Goal: Check status

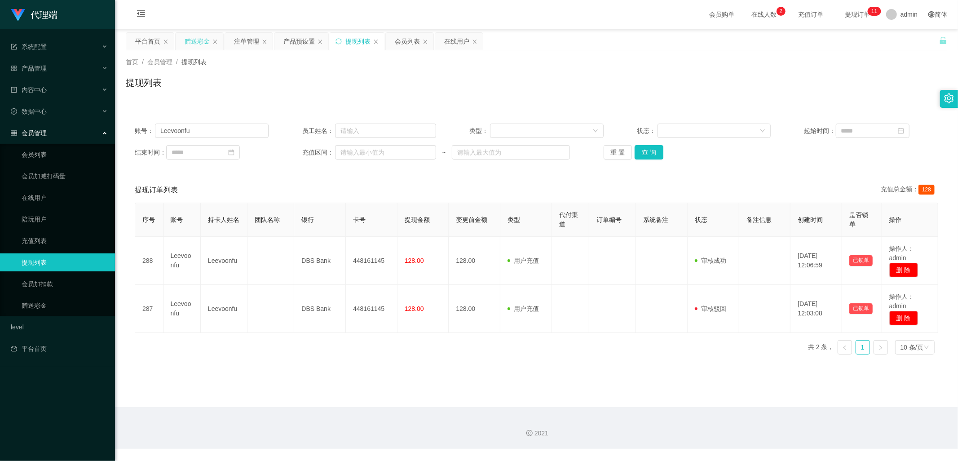
click at [201, 41] on div "赠送彩金" at bounding box center [197, 41] width 25 height 17
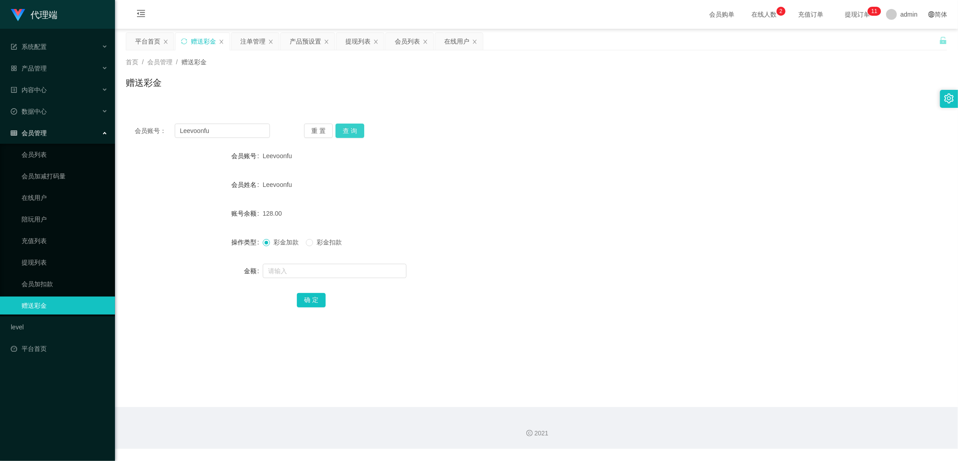
click at [354, 129] on button "查 询" at bounding box center [349, 130] width 29 height 14
drag, startPoint x: 226, startPoint y: 133, endPoint x: 156, endPoint y: 136, distance: 70.5
click at [156, 136] on div "会员账号： [PERSON_NAME]" at bounding box center [202, 130] width 135 height 14
click at [397, 190] on div "Leevoonfu" at bounding box center [502, 185] width 479 height 18
drag, startPoint x: 214, startPoint y: 132, endPoint x: 154, endPoint y: 132, distance: 60.2
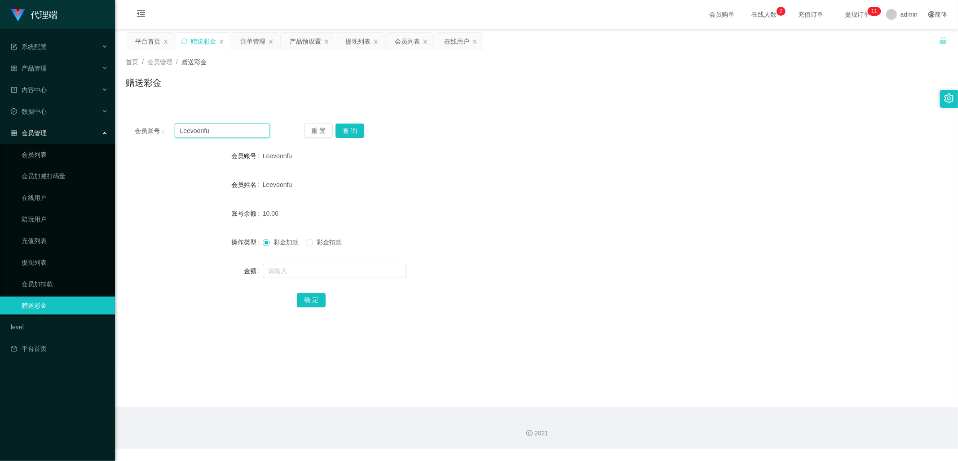
click at [154, 132] on div "会员账号： [PERSON_NAME]" at bounding box center [202, 130] width 135 height 14
click at [356, 136] on button "查 询" at bounding box center [349, 130] width 29 height 14
click at [356, 135] on button "查 询" at bounding box center [349, 130] width 29 height 14
click at [349, 43] on div "提现列表" at bounding box center [357, 41] width 25 height 17
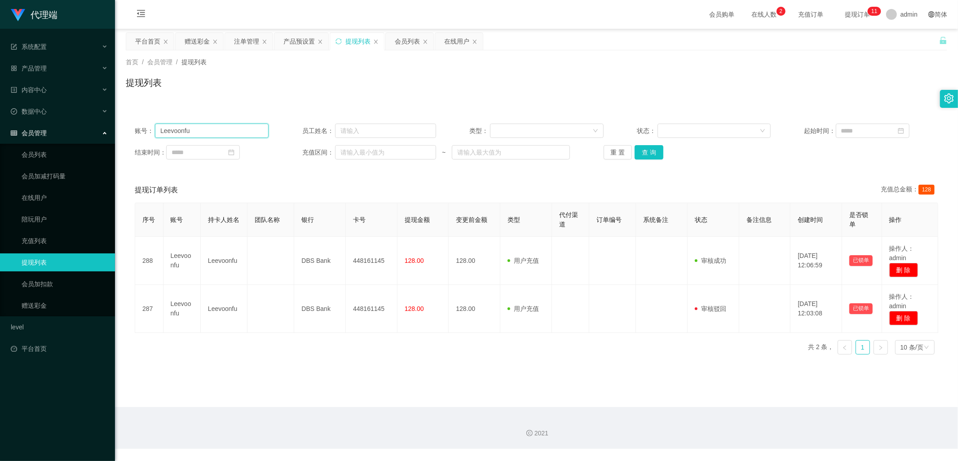
drag, startPoint x: 220, startPoint y: 129, endPoint x: 137, endPoint y: 131, distance: 83.1
click at [137, 131] on div "账号： [PERSON_NAME]" at bounding box center [202, 130] width 134 height 14
drag, startPoint x: 648, startPoint y: 150, endPoint x: 644, endPoint y: 154, distance: 5.4
click at [648, 150] on button "查 询" at bounding box center [648, 152] width 29 height 14
click at [644, 154] on div "重 置 查 询" at bounding box center [670, 152] width 134 height 14
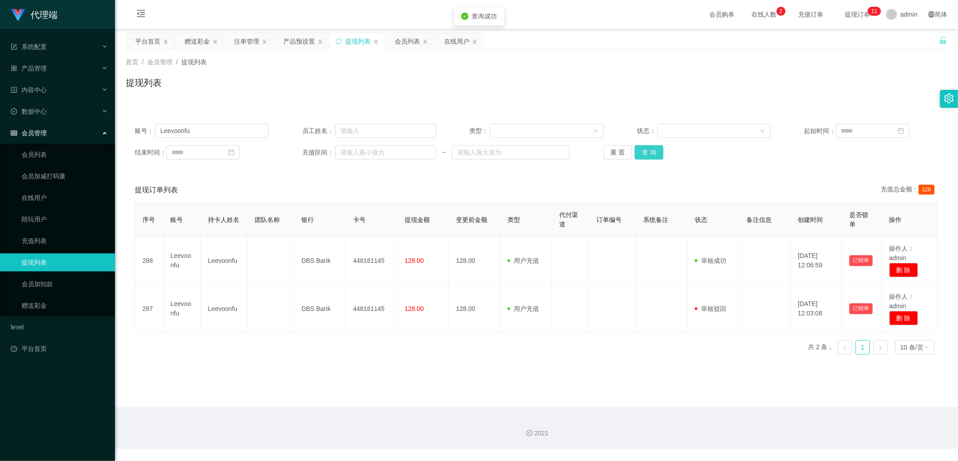
click at [644, 154] on button "查 询" at bounding box center [648, 152] width 29 height 14
click at [644, 154] on div "重 置 查 询" at bounding box center [670, 152] width 134 height 14
click at [644, 154] on button "查 询" at bounding box center [648, 152] width 29 height 14
click at [651, 153] on button "查 询" at bounding box center [648, 152] width 29 height 14
click at [659, 158] on button "查 询" at bounding box center [648, 152] width 29 height 14
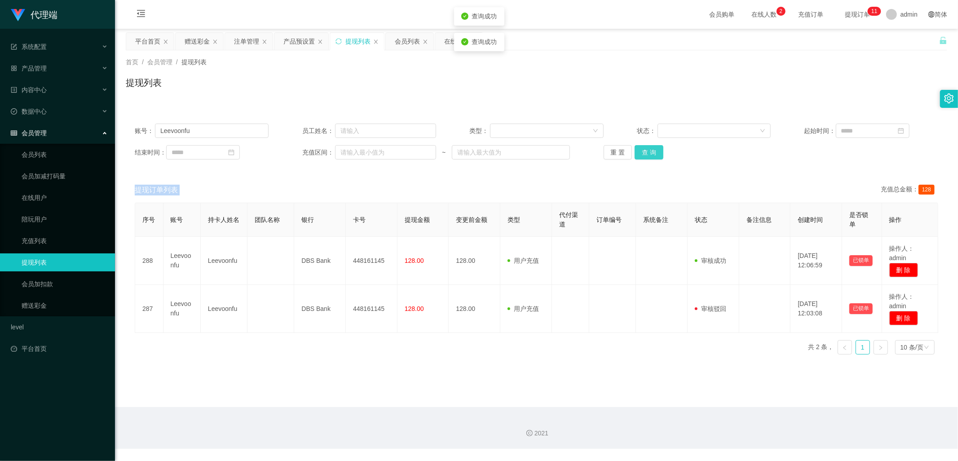
click at [651, 159] on button "查 询" at bounding box center [648, 152] width 29 height 14
drag, startPoint x: 241, startPoint y: 38, endPoint x: 570, endPoint y: 154, distance: 348.7
click at [241, 38] on div "注单管理" at bounding box center [246, 41] width 25 height 17
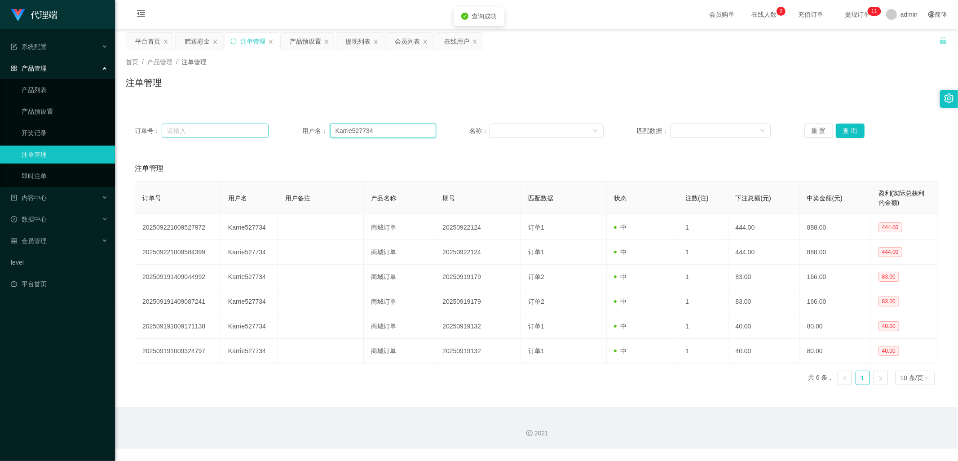
drag, startPoint x: 395, startPoint y: 129, endPoint x: 233, endPoint y: 124, distance: 161.7
click at [230, 124] on div "订单号： 用户名： Karrie527734 名称： 匹配数据： 重 置 查 询" at bounding box center [536, 130] width 803 height 14
paste input "Leevoonfu"
type input "Leevoonfu"
click at [848, 127] on button "查 询" at bounding box center [849, 130] width 29 height 14
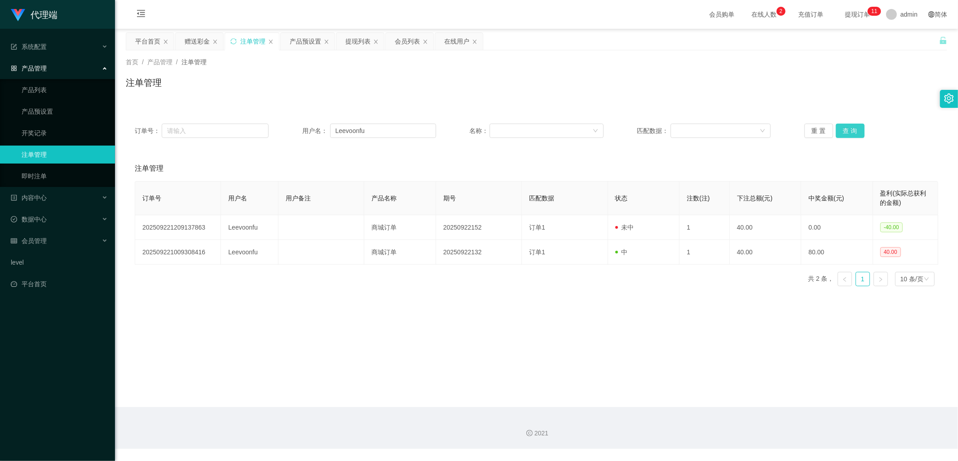
click at [847, 131] on button "查 询" at bounding box center [849, 130] width 29 height 14
